Goal: Information Seeking & Learning: Find specific fact

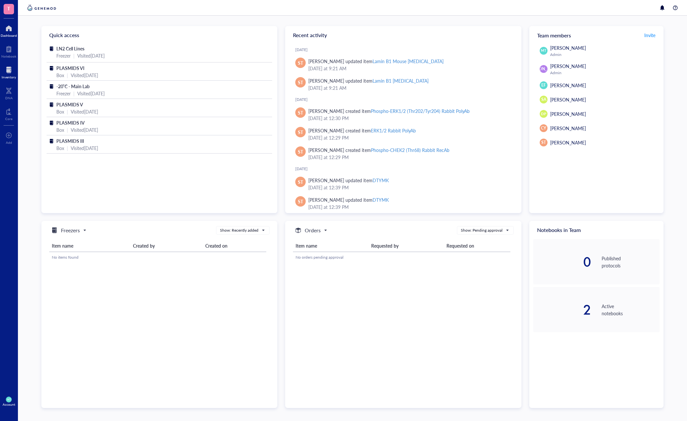
click at [10, 76] on div "Inventory" at bounding box center [9, 77] width 14 height 4
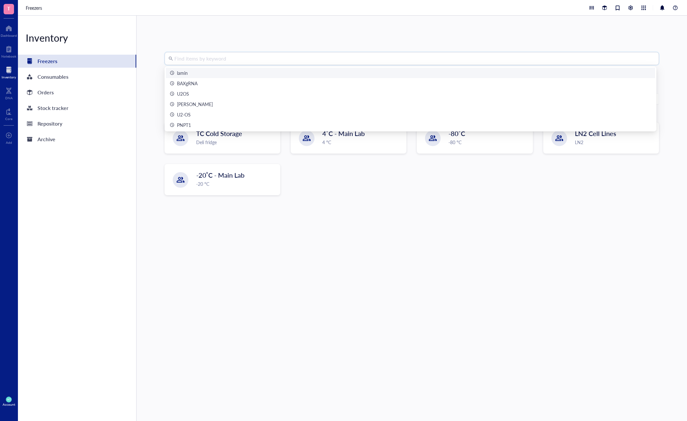
click at [217, 62] on input "search" at bounding box center [414, 58] width 480 height 12
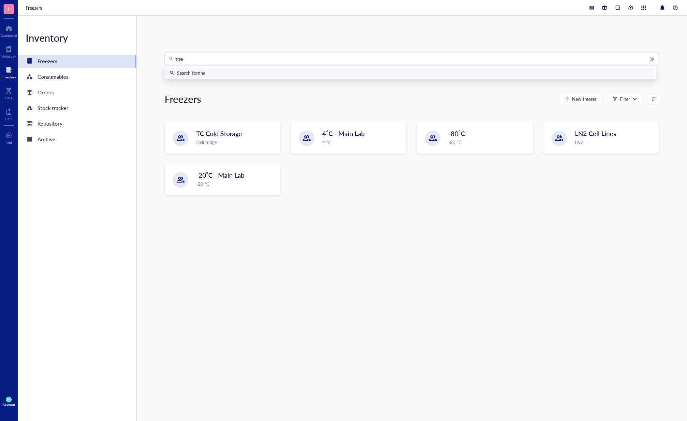
type input "nheI"
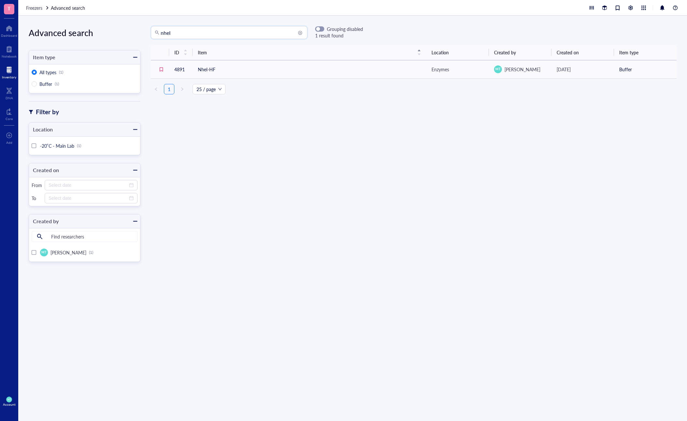
drag, startPoint x: 175, startPoint y: 35, endPoint x: 117, endPoint y: 36, distance: 58.0
click at [117, 36] on div "Advanced search Item type All types (1) Buffer (1) Filter by Location -20˚C - M…" at bounding box center [352, 219] width 668 height 406
type input "BglII"
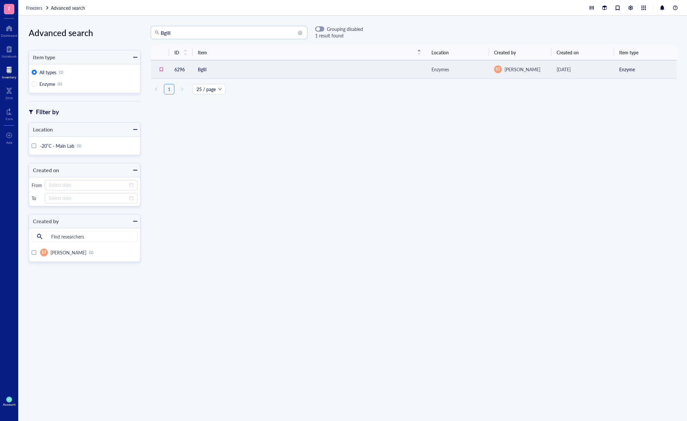
click at [203, 71] on td "BglII" at bounding box center [310, 69] width 234 height 18
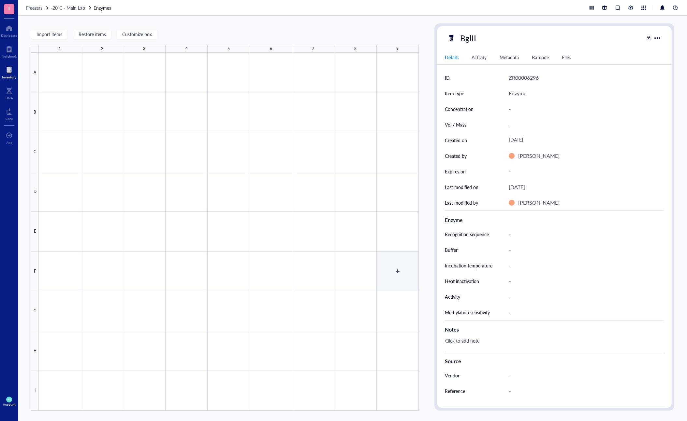
type textarea "Keep everyone on the same page…"
